Goal: Use online tool/utility: Use online tool/utility

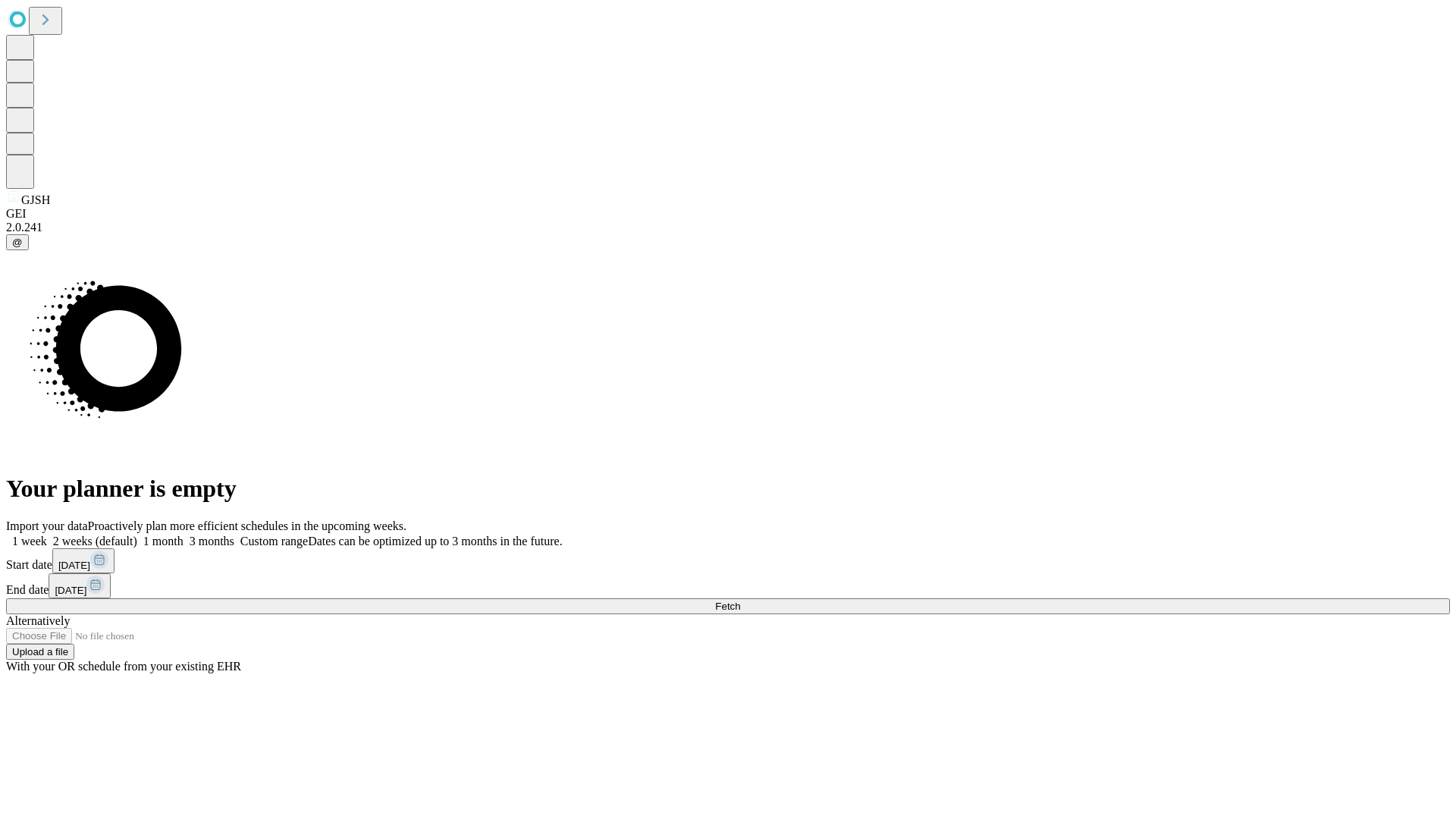
click at [740, 600] on span "Fetch" at bounding box center [728, 606] width 25 height 12
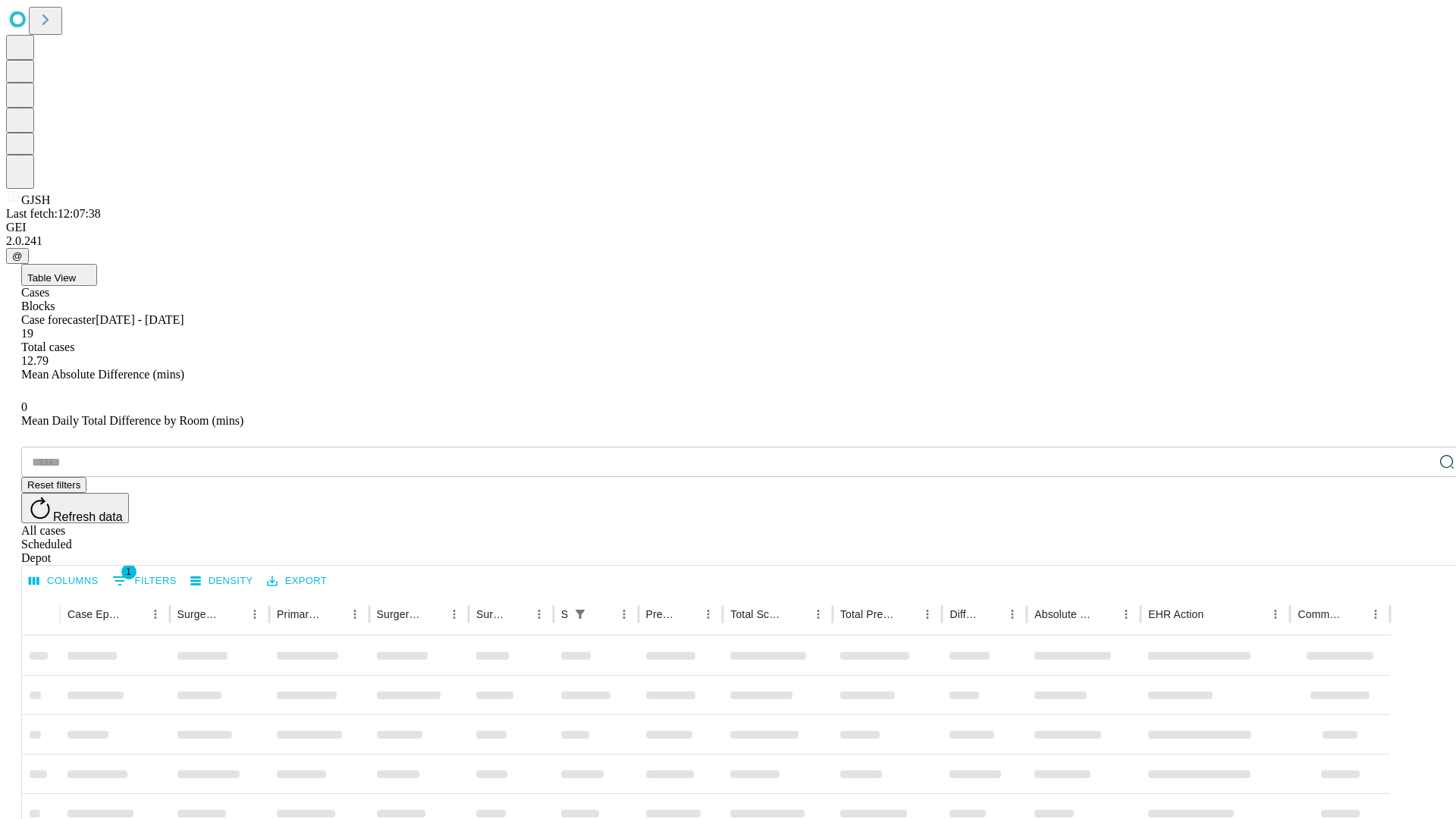
click at [76, 272] on span "Table View" at bounding box center [51, 278] width 49 height 12
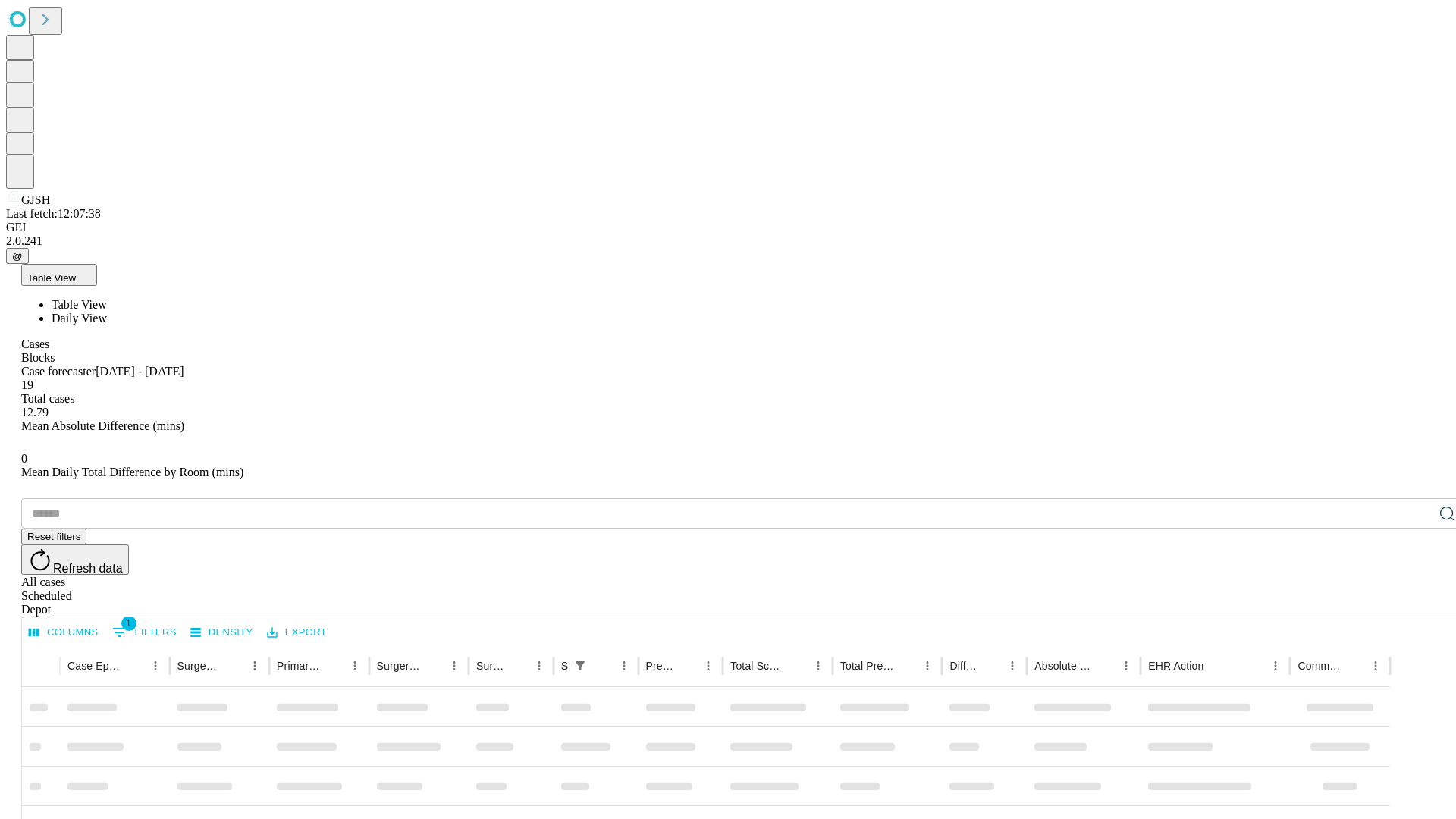
click at [107, 312] on span "Daily View" at bounding box center [78, 318] width 55 height 13
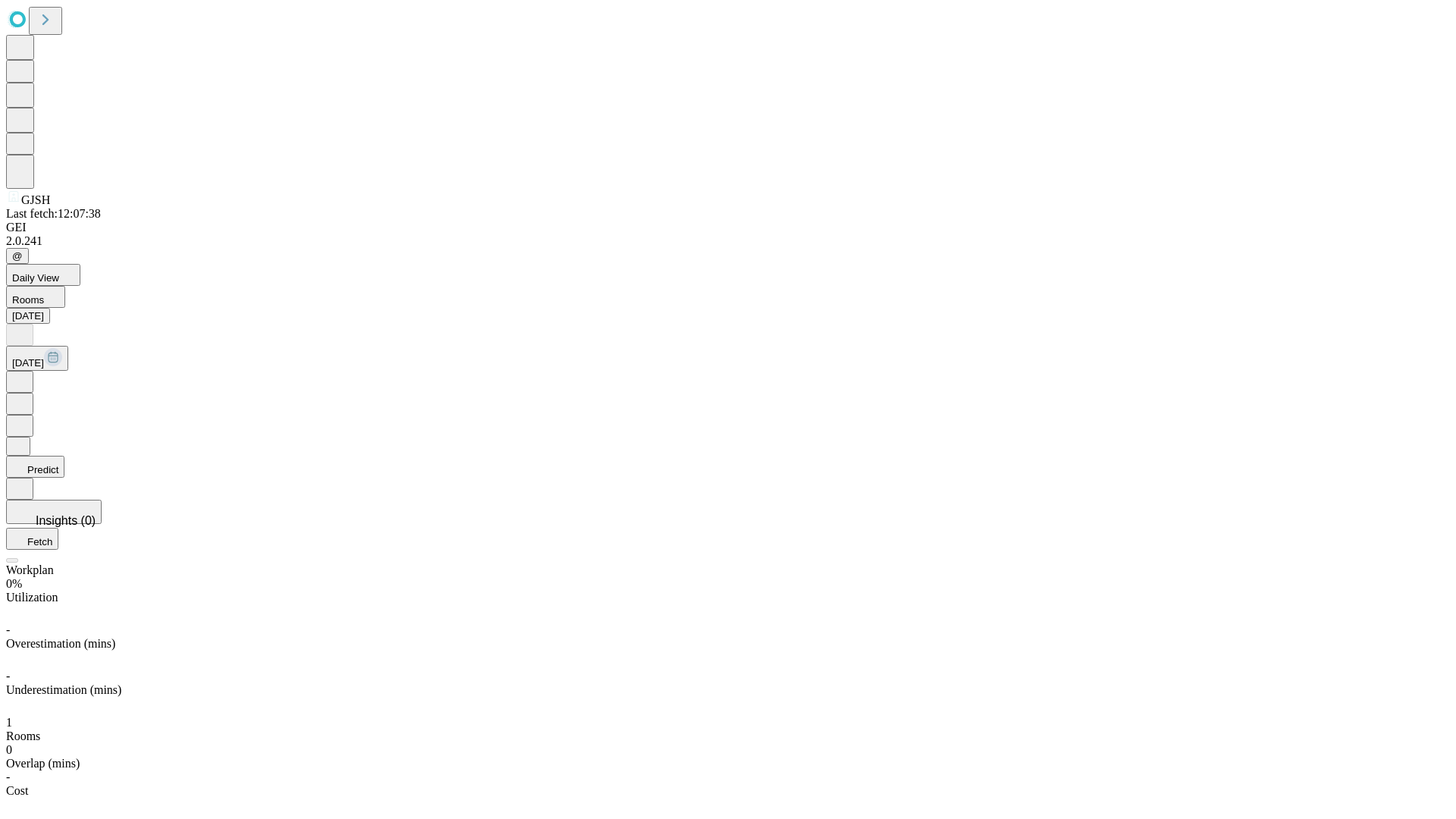
click at [64, 456] on button "Predict" at bounding box center [35, 467] width 58 height 22
